Goal: Go to known website: Access a specific website the user already knows

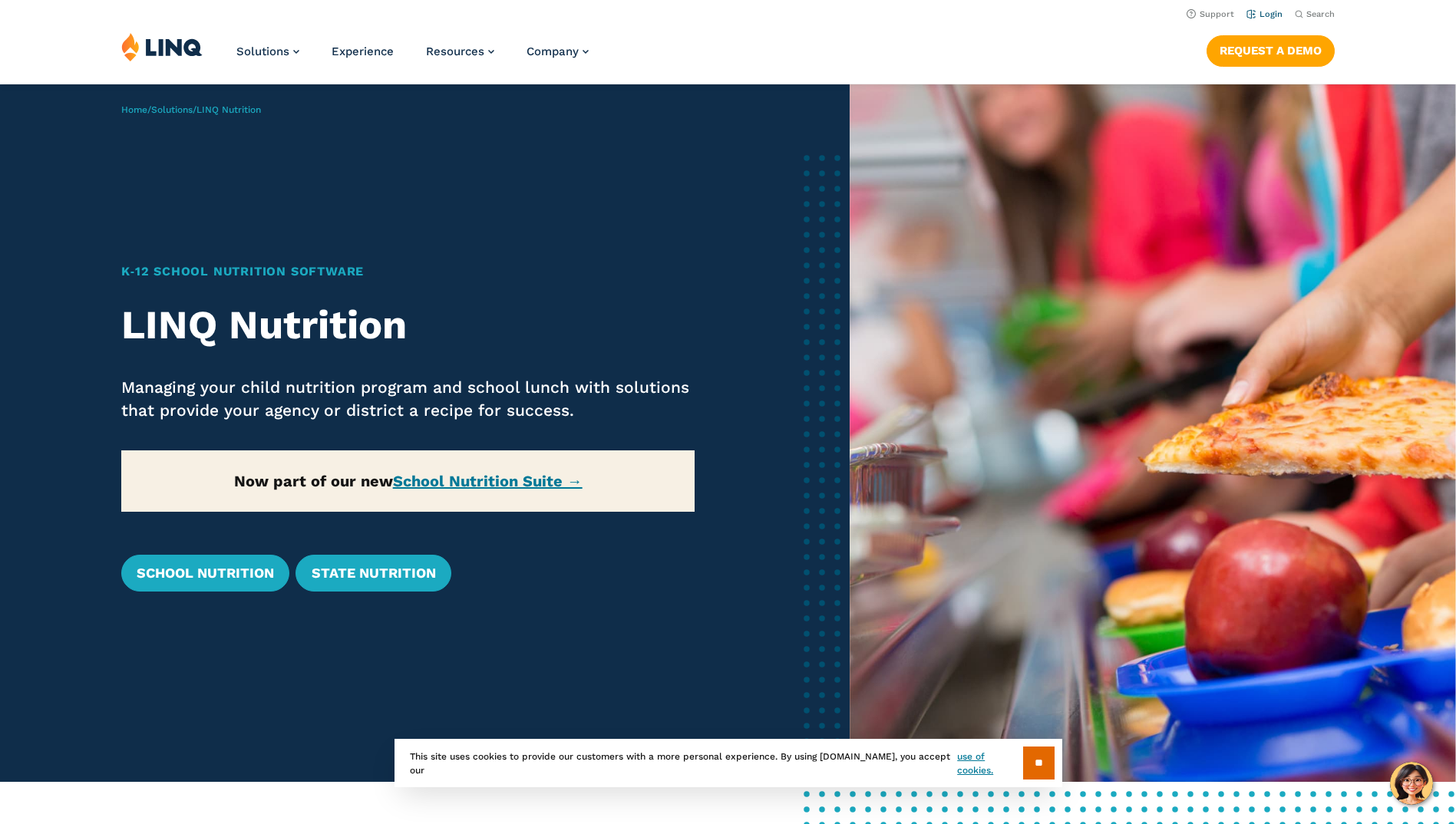
click at [1261, 9] on link "Login" at bounding box center [1264, 14] width 36 height 10
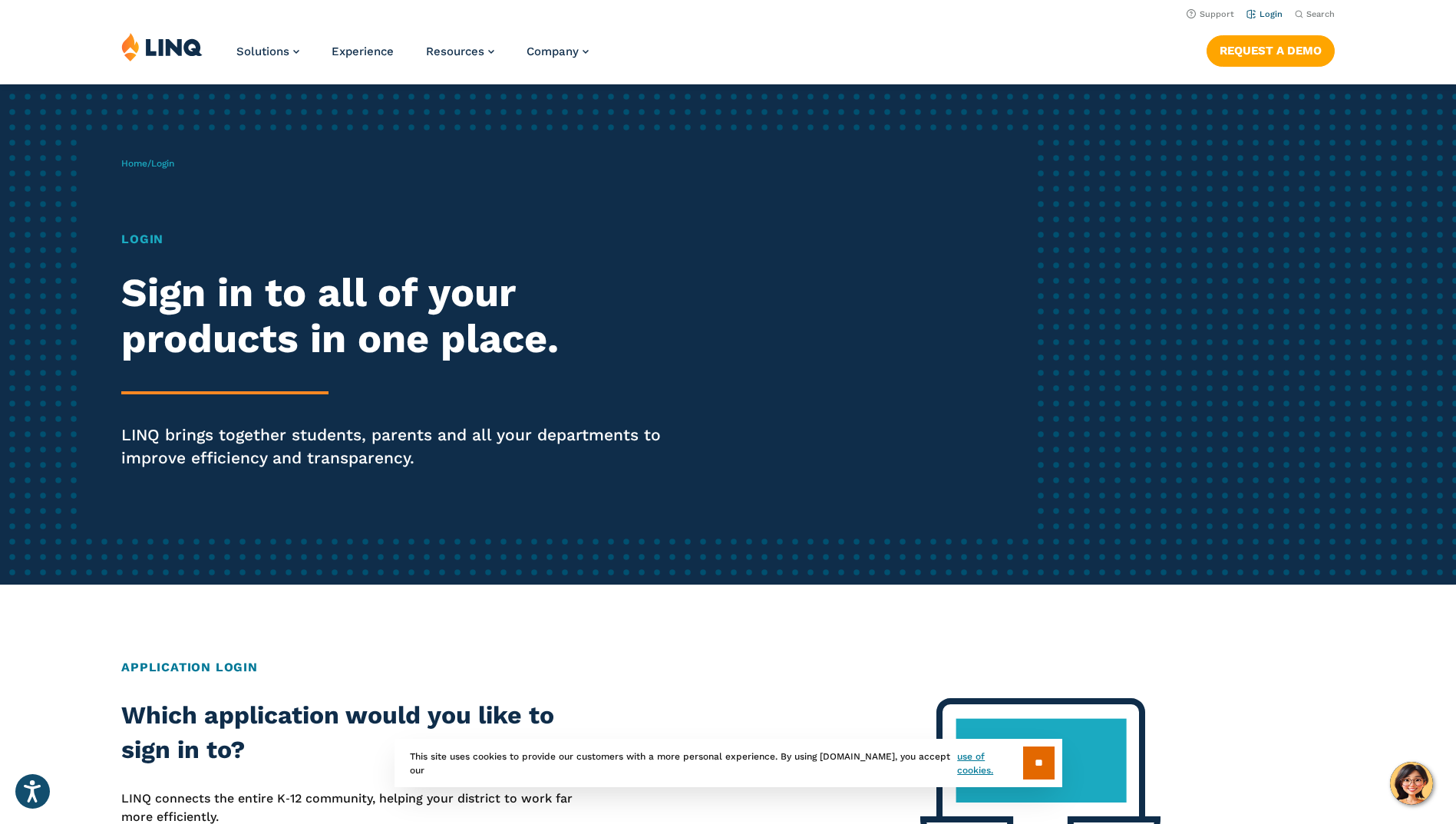
click at [1275, 12] on link "Login" at bounding box center [1264, 14] width 36 height 10
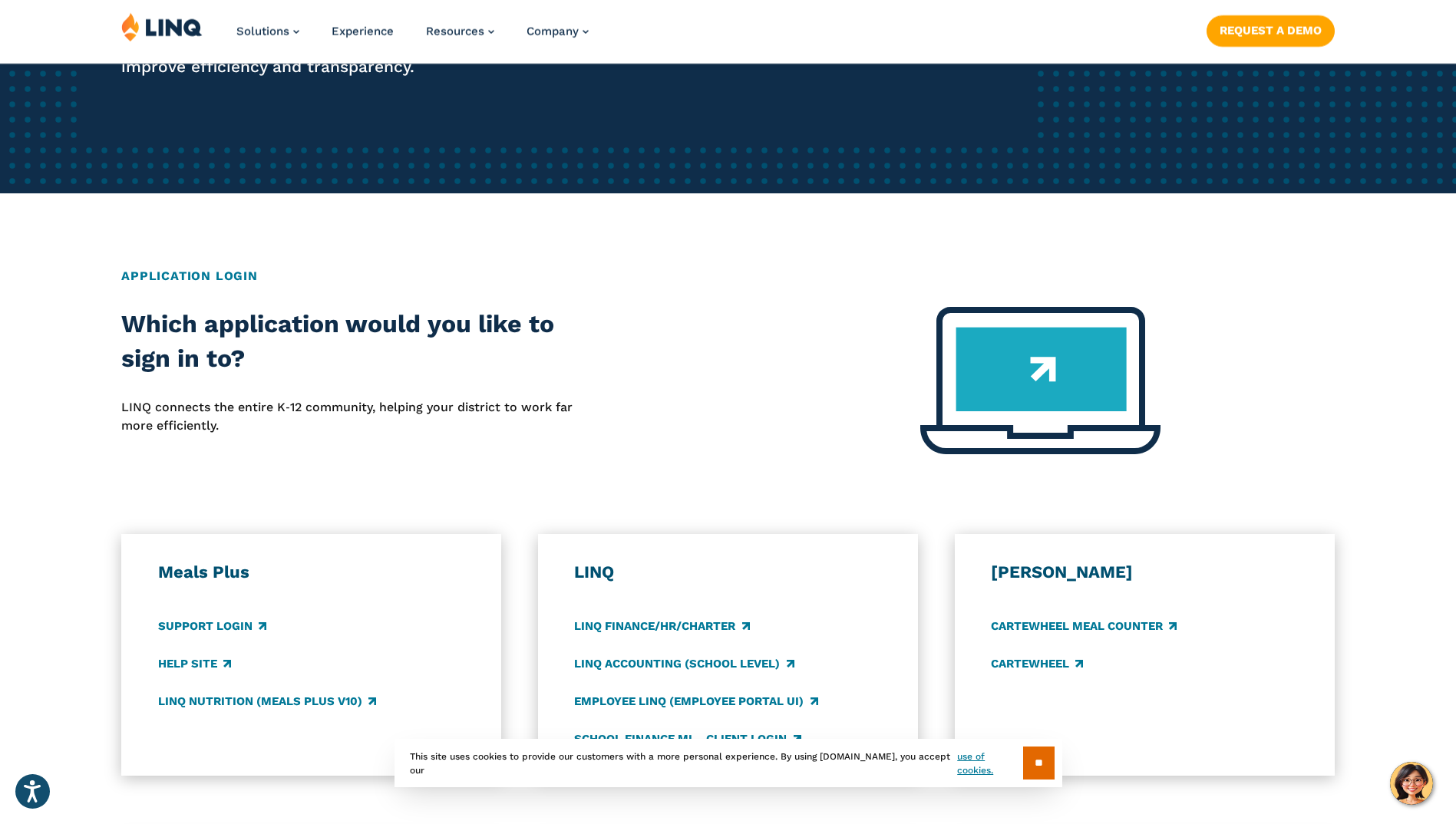
scroll to position [460, 0]
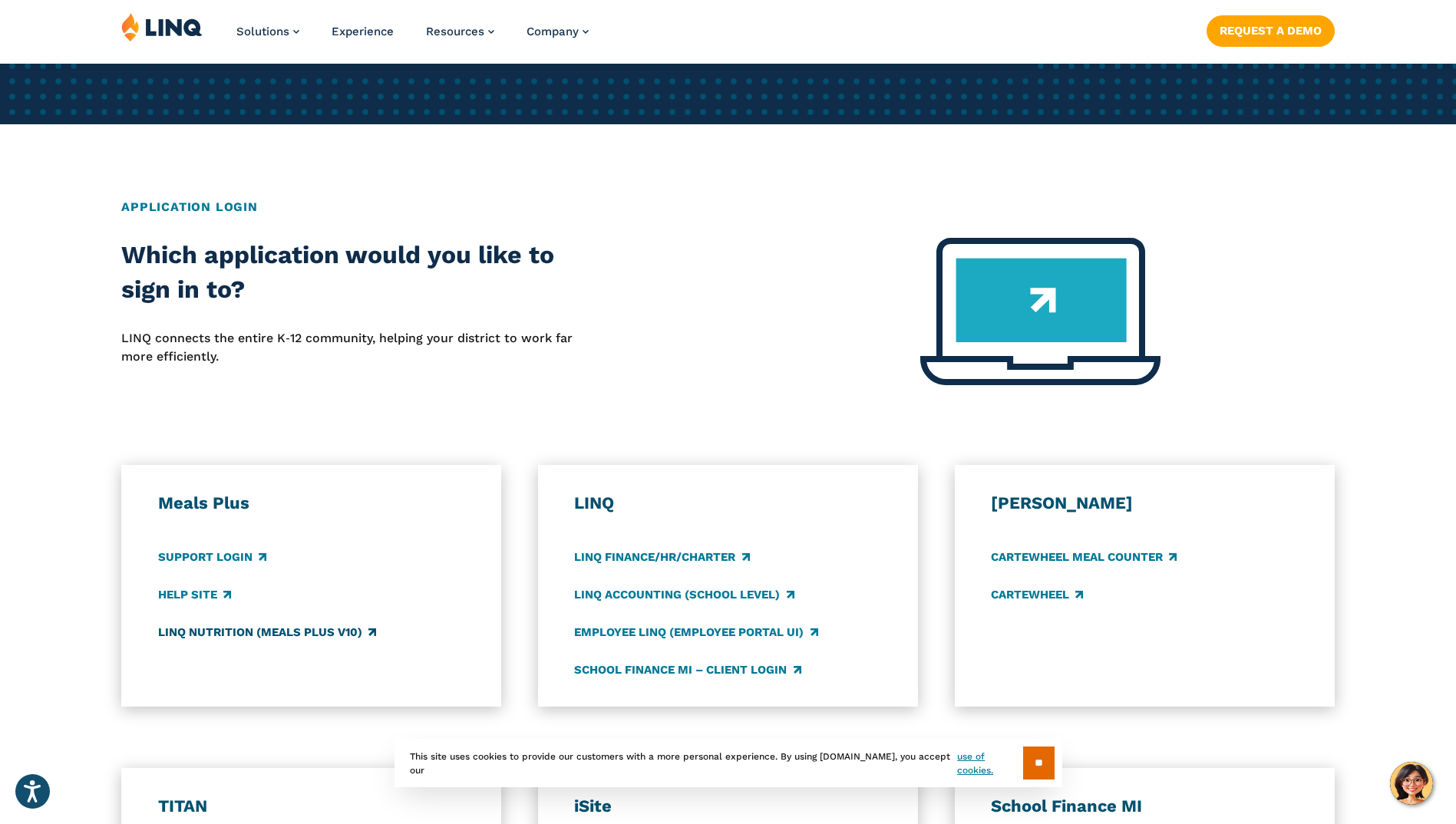
click at [251, 632] on link "LINQ Nutrition (Meals Plus v10)" at bounding box center [266, 632] width 218 height 17
